Goal: Information Seeking & Learning: Learn about a topic

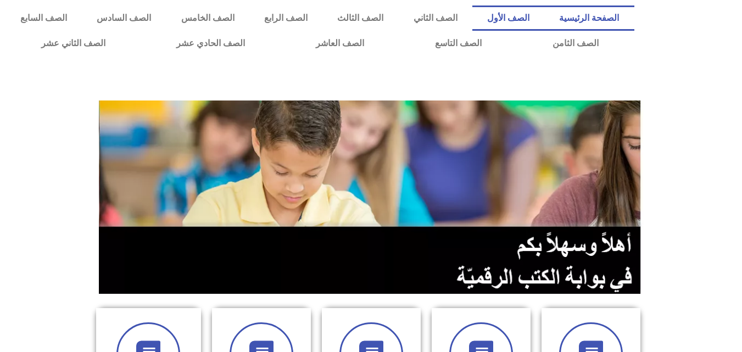
click at [536, 15] on link "الصف الأول" at bounding box center [508, 17] width 72 height 25
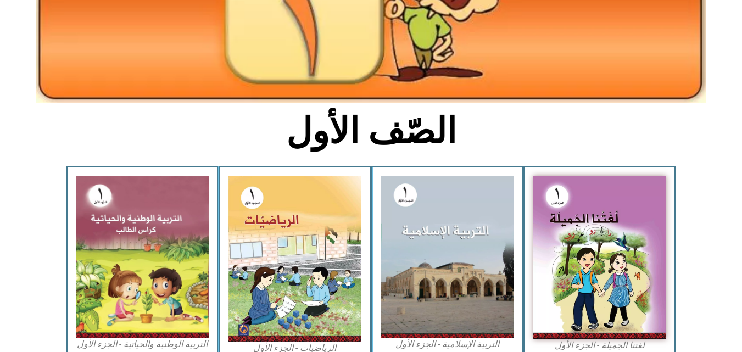
scroll to position [169, 0]
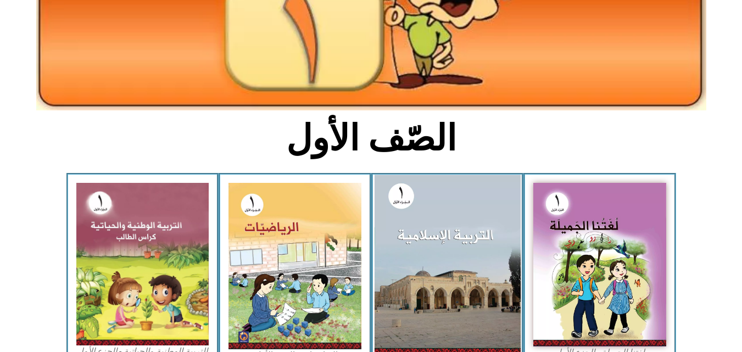
click at [431, 267] on img at bounding box center [447, 264] width 146 height 179
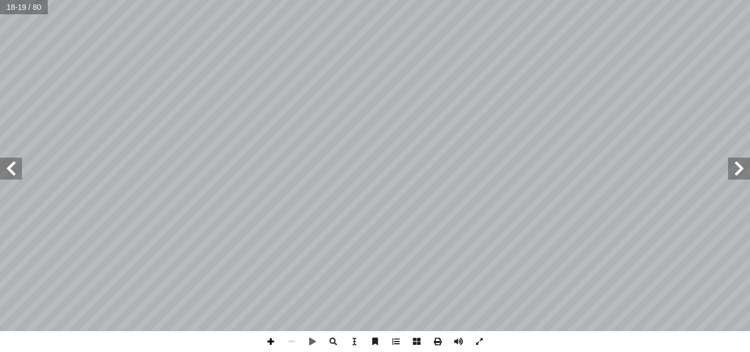
click at [268, 338] on span at bounding box center [270, 341] width 21 height 21
